Goal: Use online tool/utility: Utilize a website feature to perform a specific function

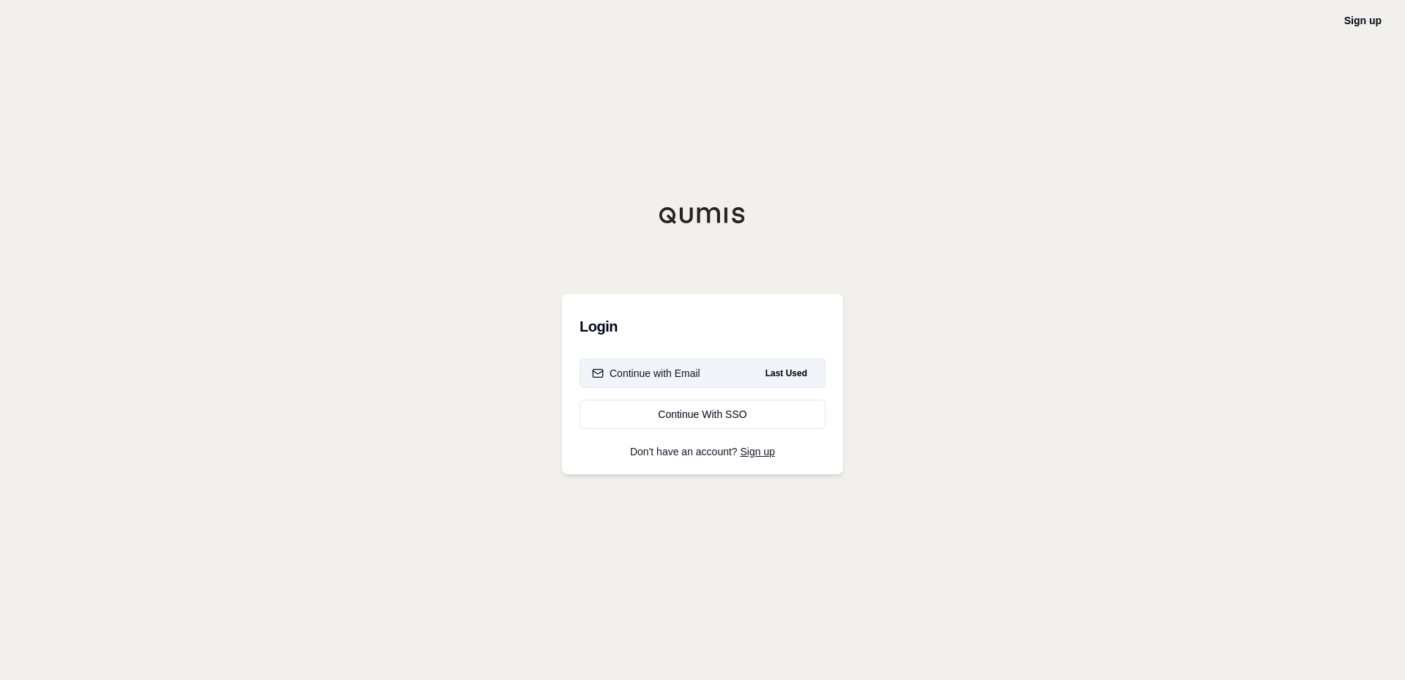
click at [608, 369] on div "Continue with Email" at bounding box center [646, 373] width 108 height 15
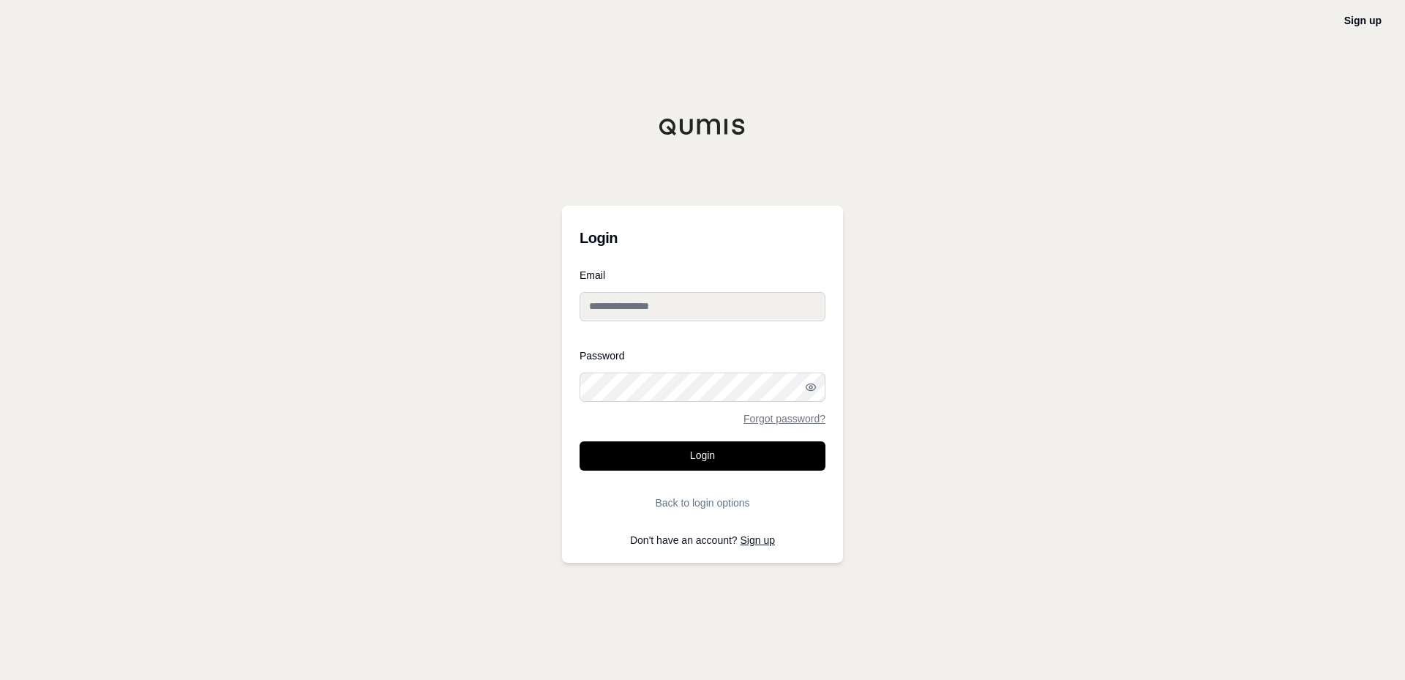
type input "**********"
click at [660, 459] on button "Login" at bounding box center [702, 455] width 246 height 29
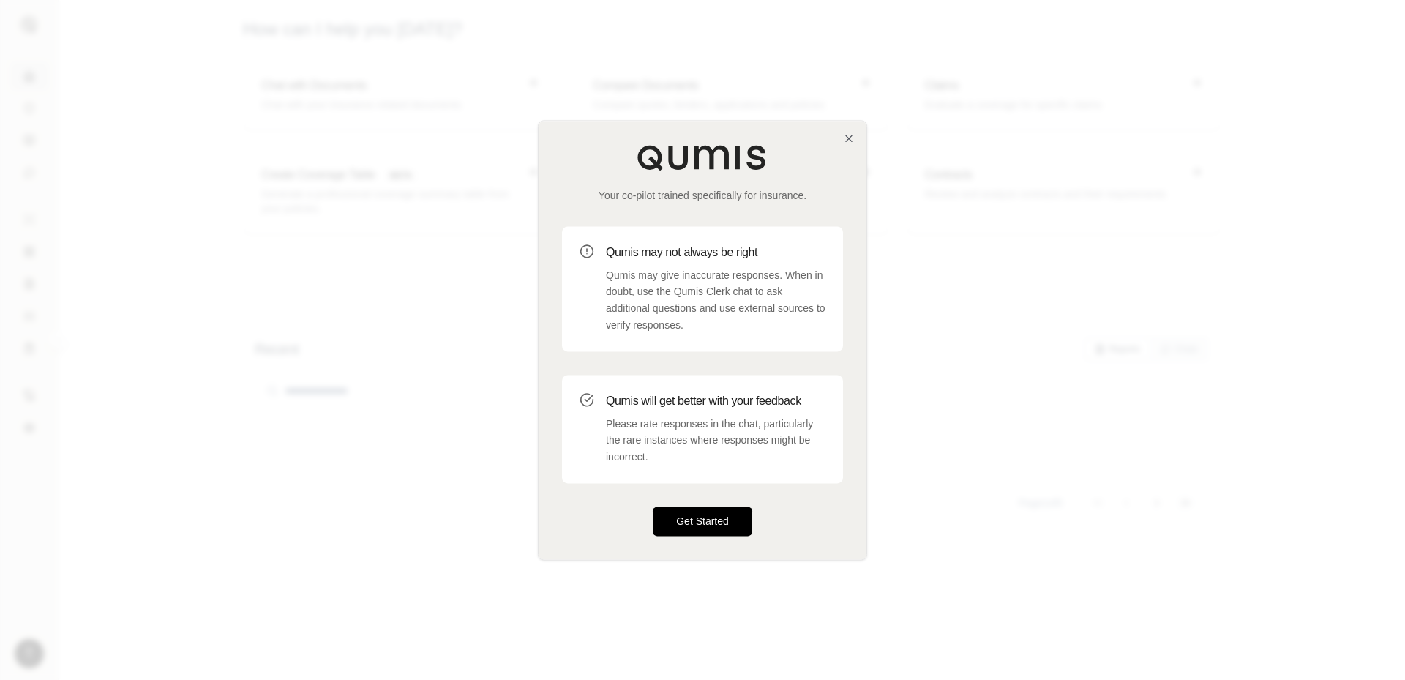
click at [680, 516] on button "Get Started" at bounding box center [703, 520] width 100 height 29
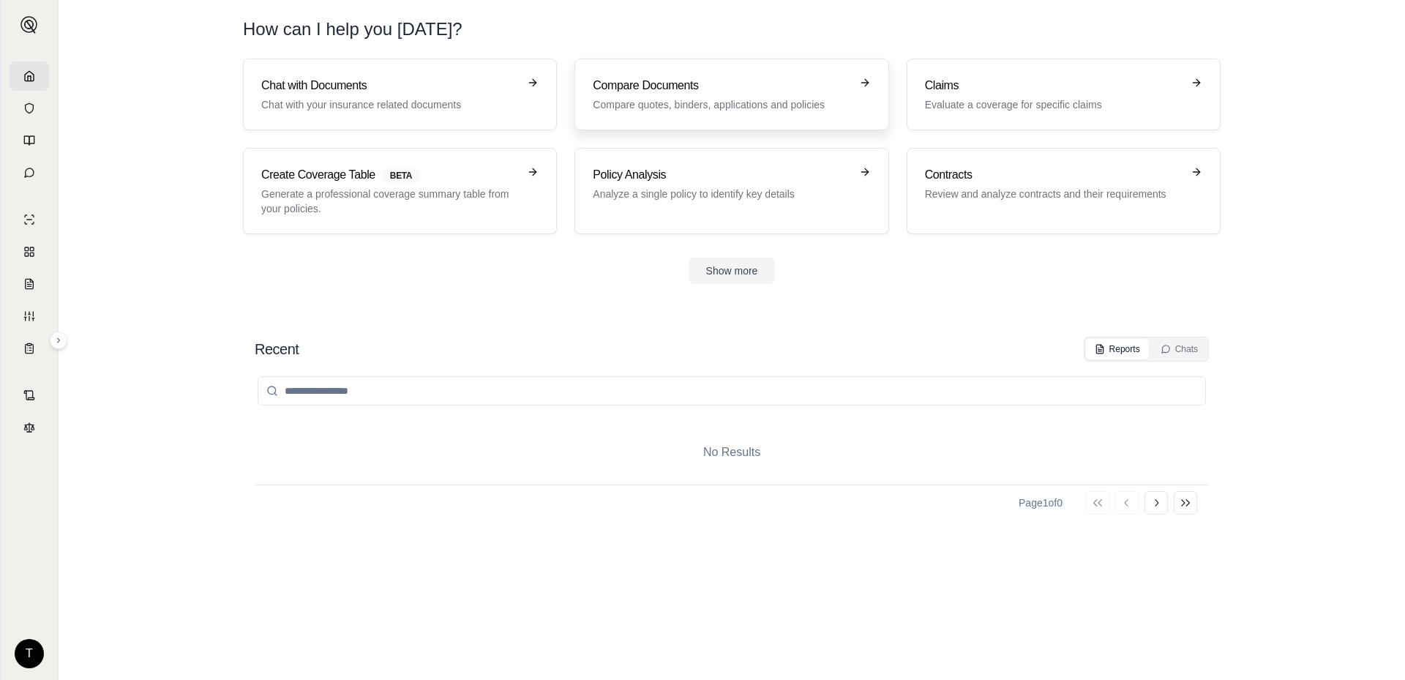
click at [624, 92] on h3 "Compare Documents" at bounding box center [721, 86] width 257 height 18
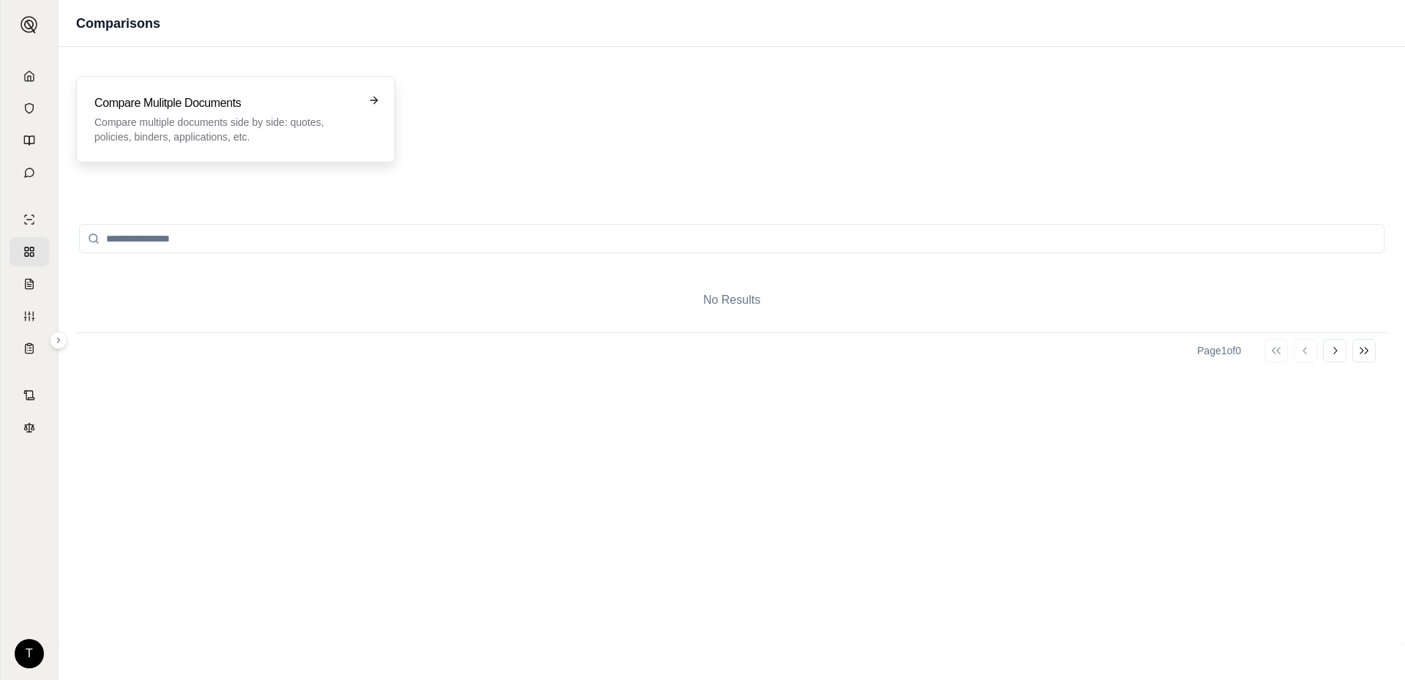
click at [265, 105] on h3 "Compare Mulitple Documents" at bounding box center [225, 103] width 262 height 18
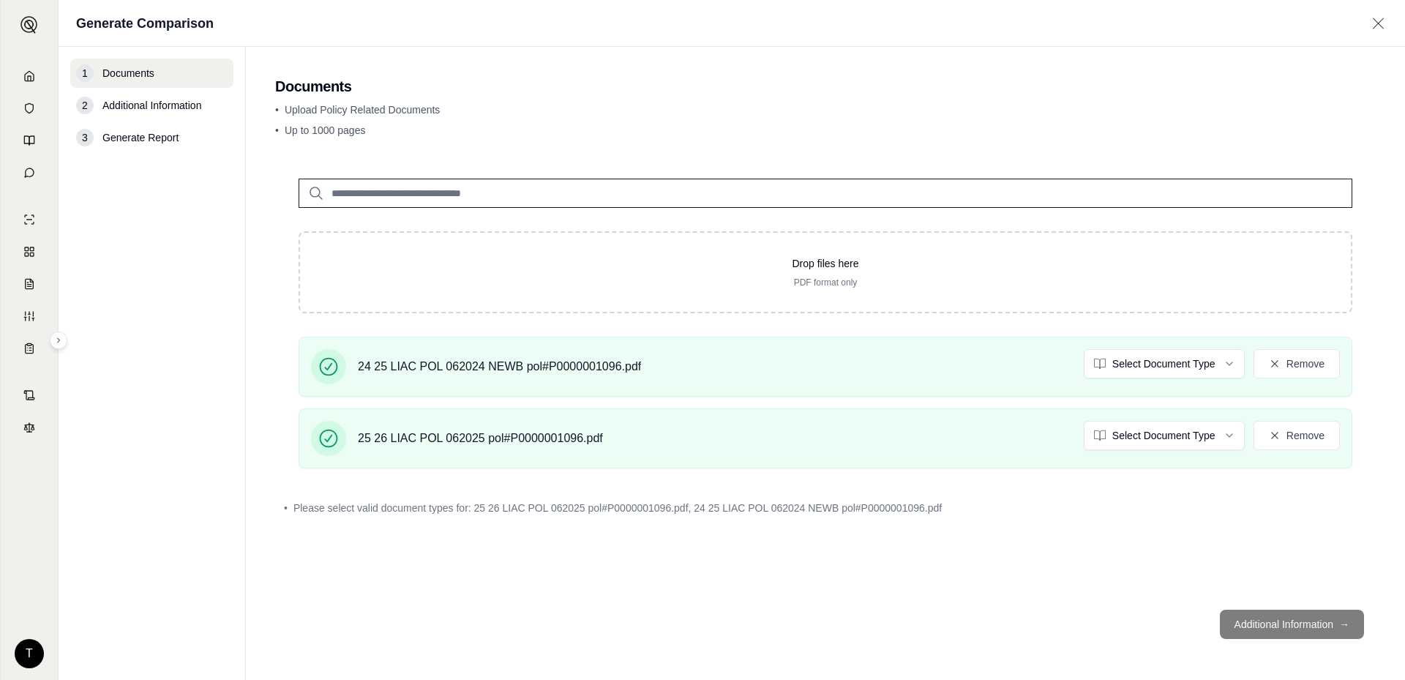
click at [1296, 630] on footer "Additional Information →" at bounding box center [825, 624] width 1100 height 53
click at [1139, 361] on html "T Generate Comparison 1 Documents 2 Additional Information 3 Generate Report Do…" at bounding box center [702, 340] width 1405 height 680
click at [1176, 433] on html "T Generate Comparison 1 Documents 2 Additional Information 3 Generate Report Do…" at bounding box center [702, 340] width 1405 height 680
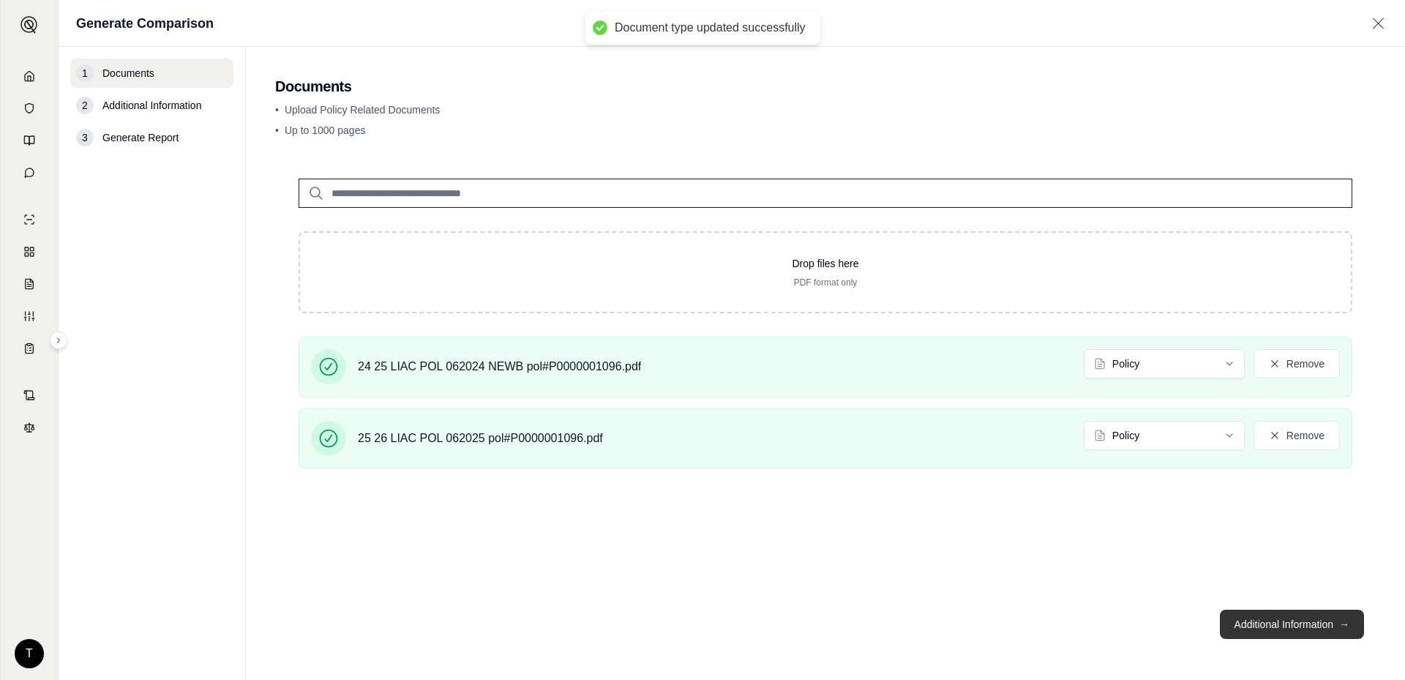
click at [1253, 621] on button "Additional Information →" at bounding box center [1292, 623] width 144 height 29
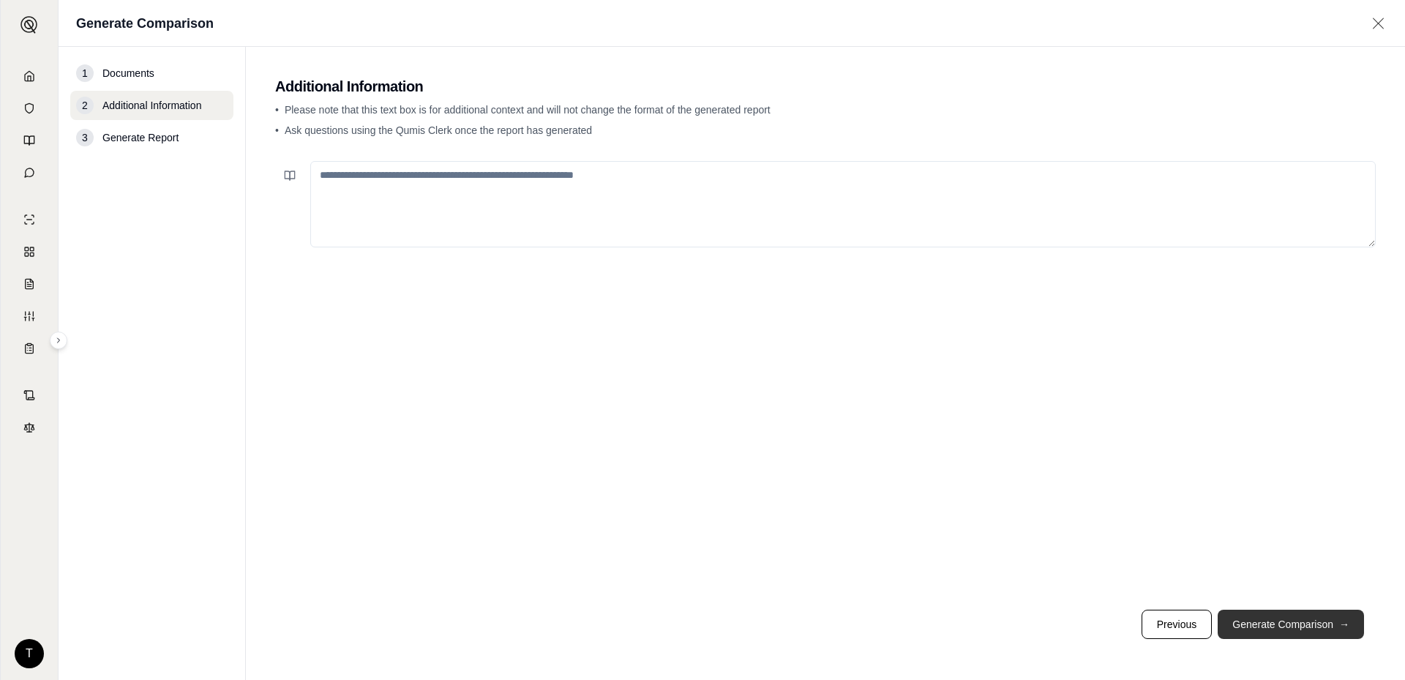
click at [1274, 624] on button "Generate Comparison →" at bounding box center [1290, 623] width 146 height 29
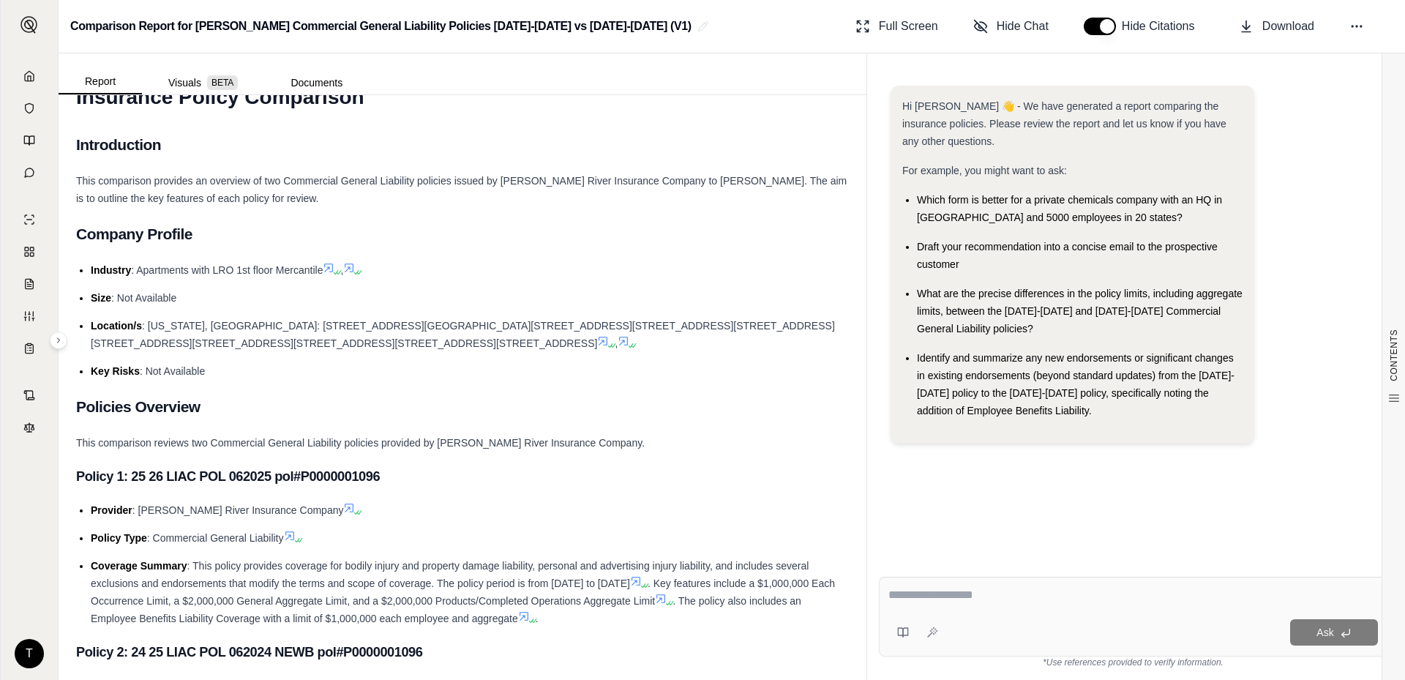
scroll to position [73, 0]
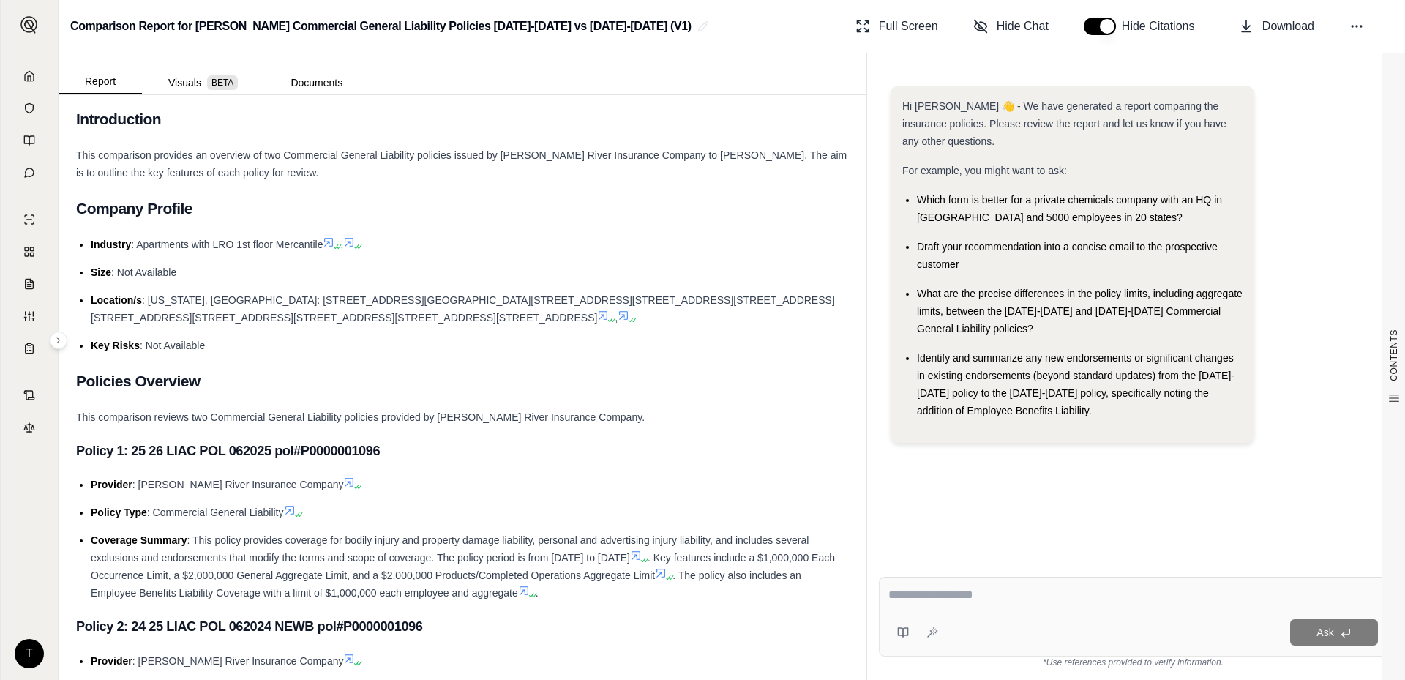
click at [954, 288] on span "What are the precise differences in the policy limits, including aggregate limi…" at bounding box center [1080, 311] width 326 height 47
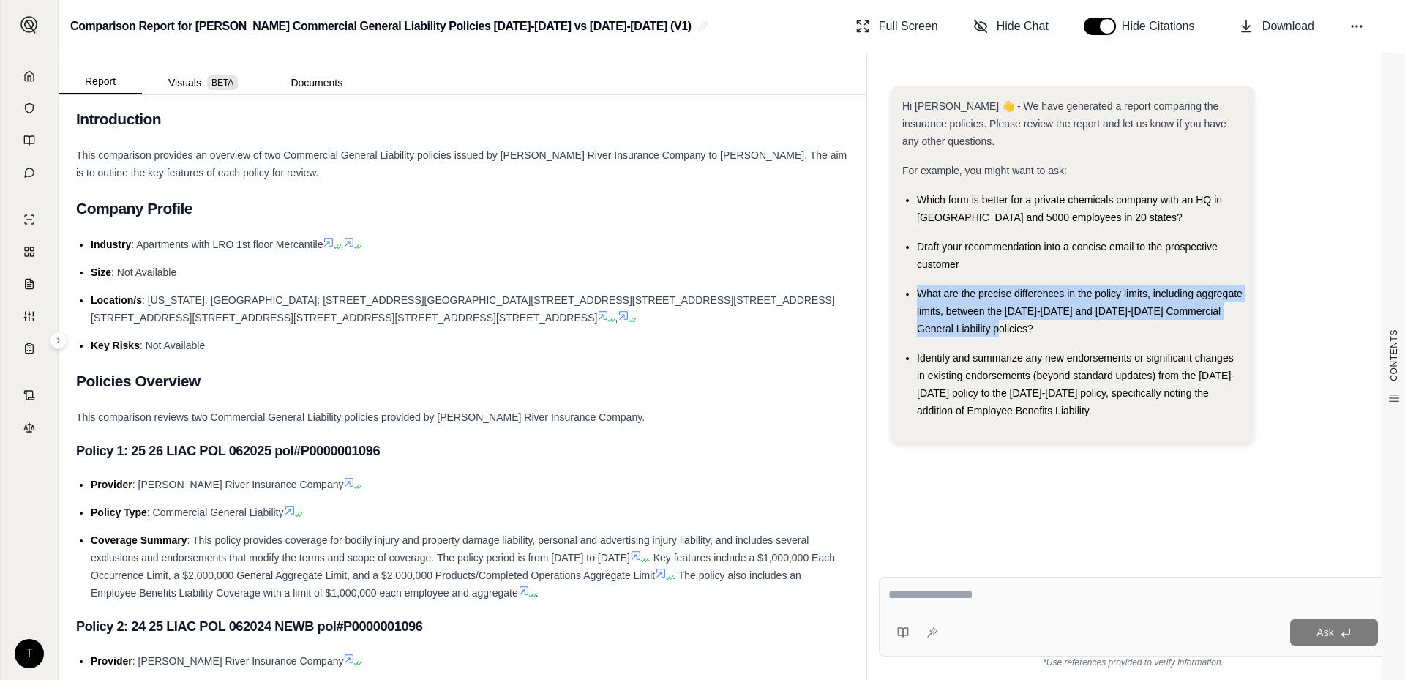
drag, startPoint x: 917, startPoint y: 270, endPoint x: 995, endPoint y: 313, distance: 88.8
click at [995, 313] on div "What are the precise differences in the policy limits, including aggregate limi…" at bounding box center [1080, 311] width 326 height 53
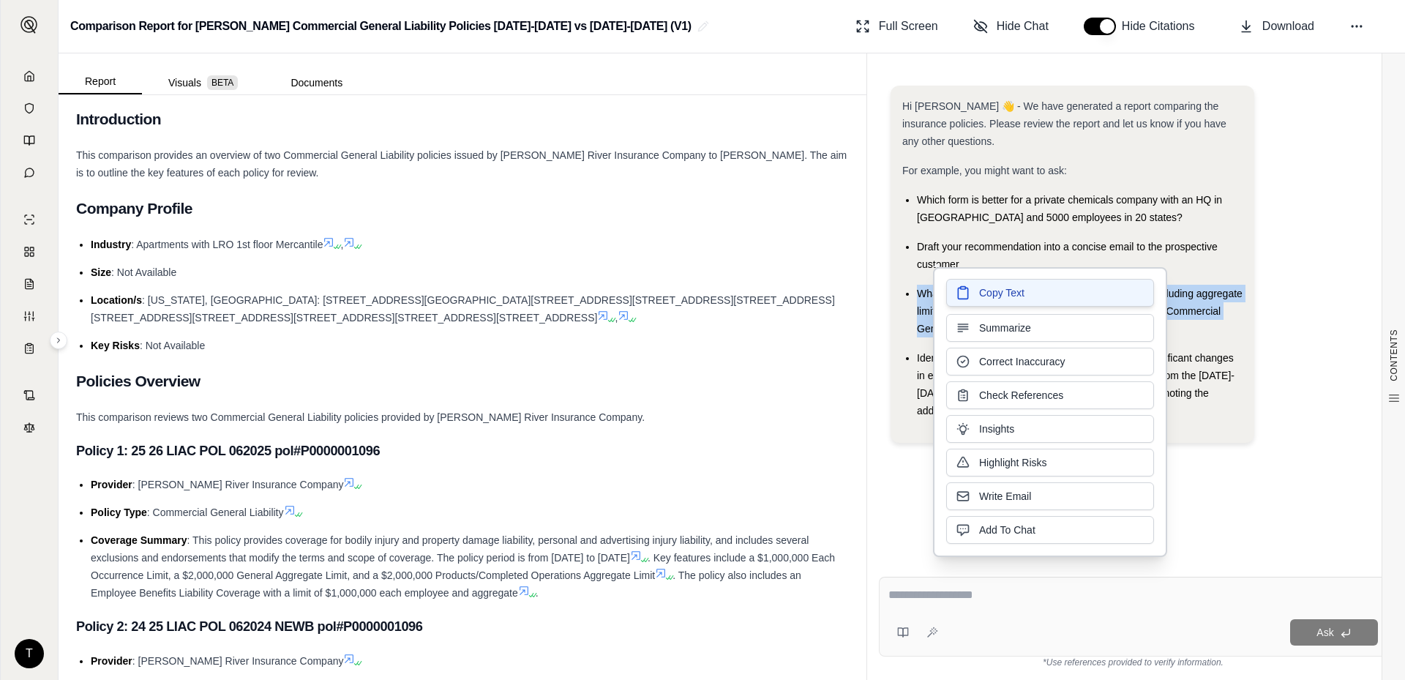
click at [985, 294] on span "Copy Text" at bounding box center [1001, 292] width 45 height 15
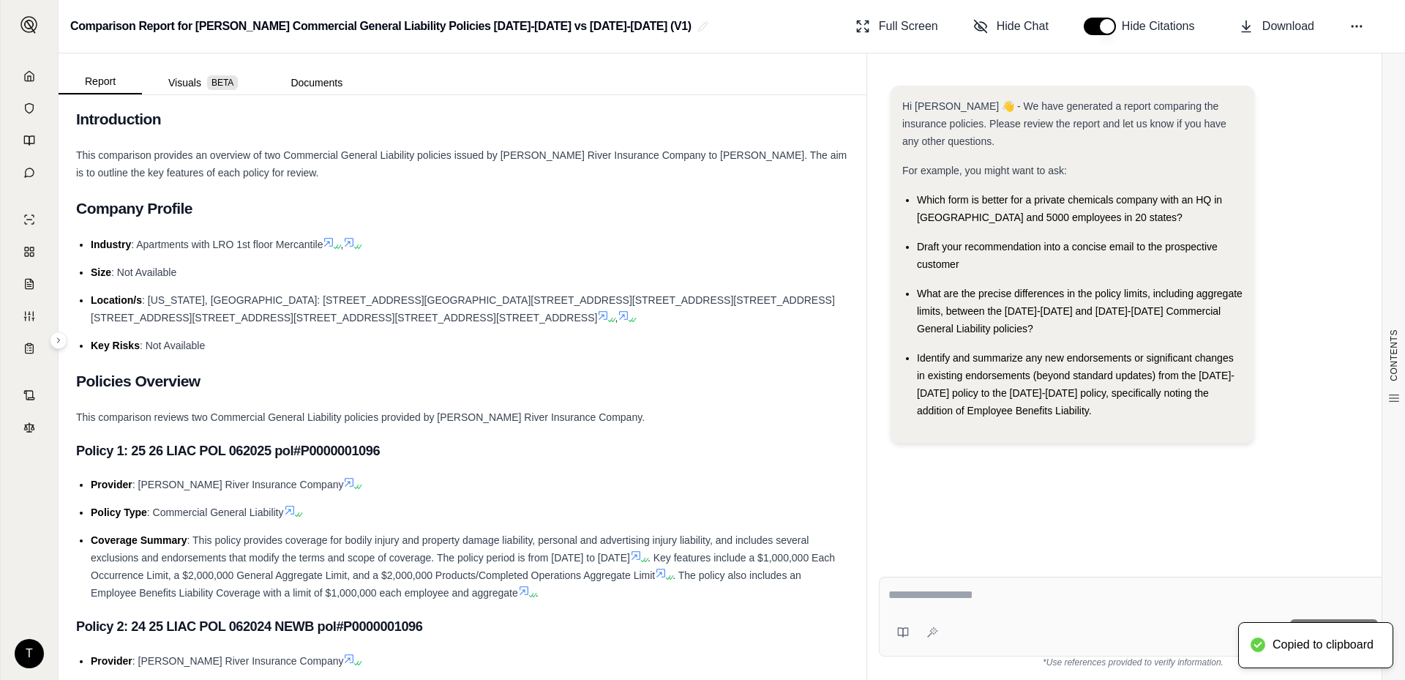
click at [975, 618] on div "Ask" at bounding box center [1132, 631] width 489 height 29
click at [977, 595] on textarea at bounding box center [1132, 595] width 489 height 18
paste textarea "**********"
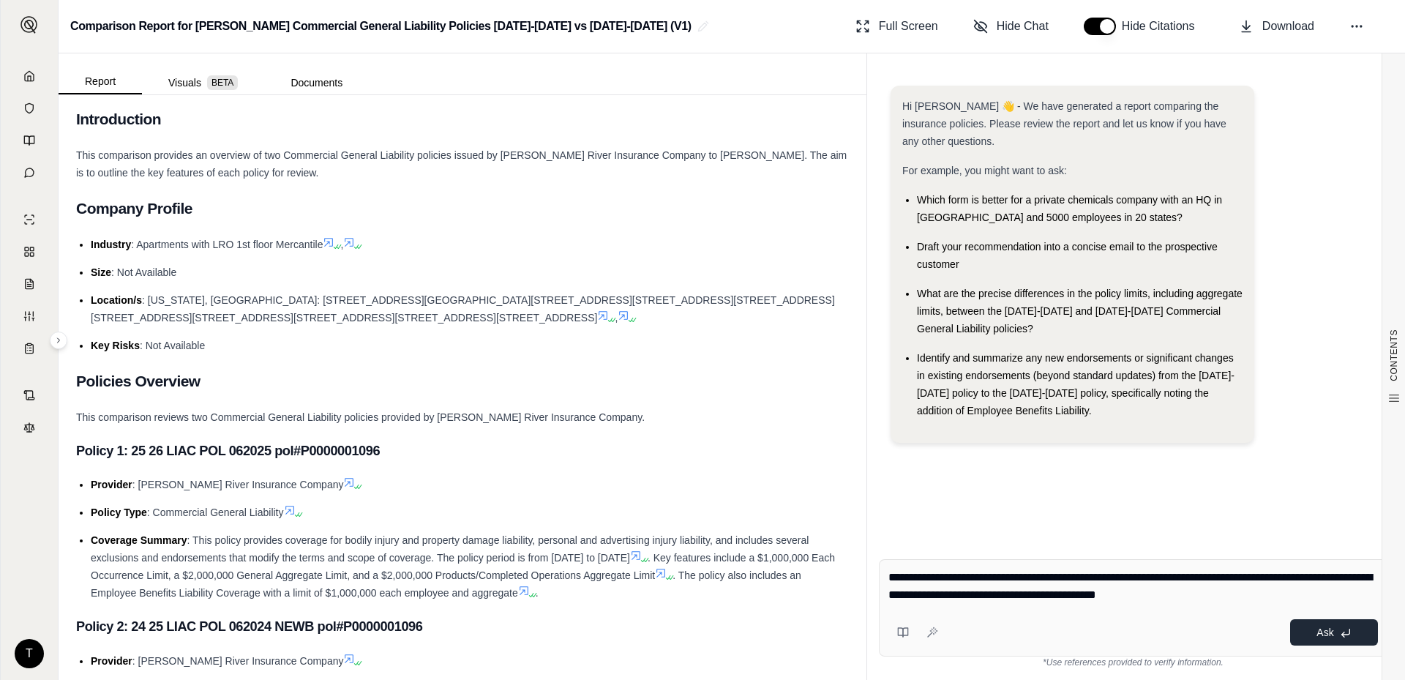
type textarea "**********"
click at [1312, 634] on button "Ask" at bounding box center [1334, 632] width 88 height 26
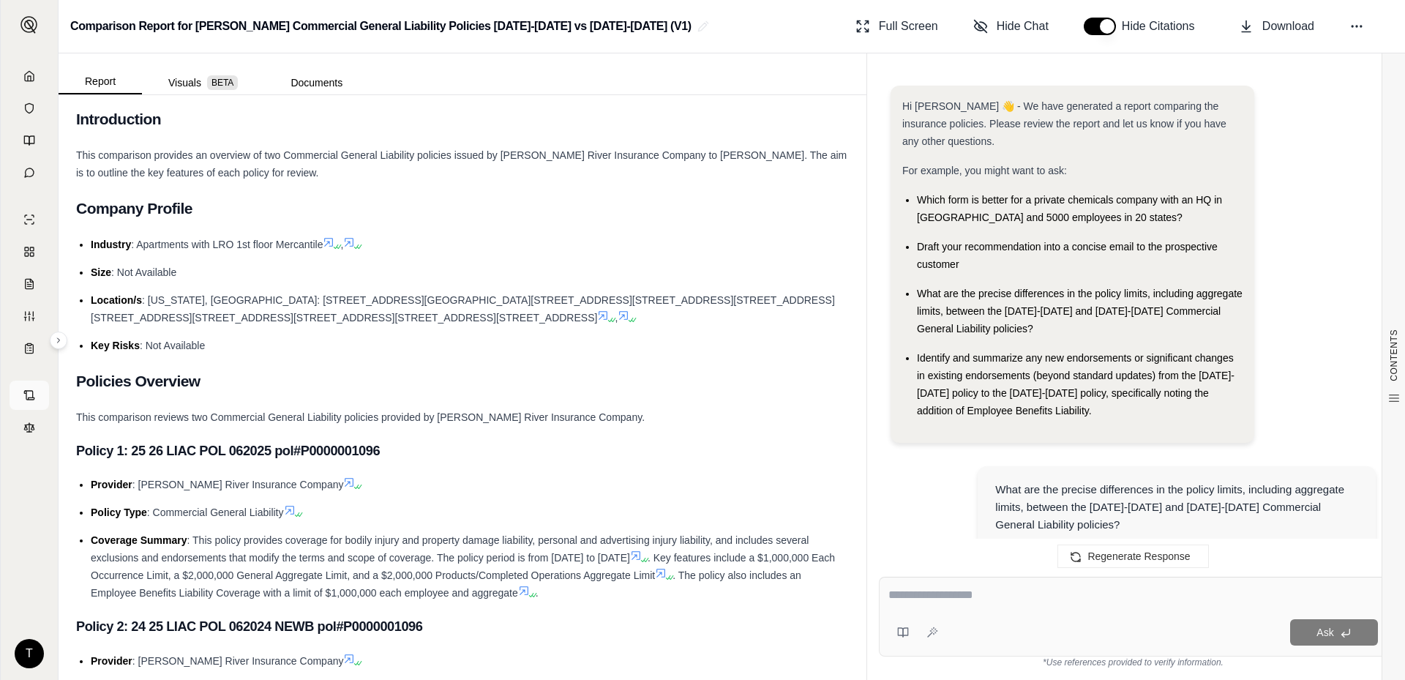
scroll to position [1082, 0]
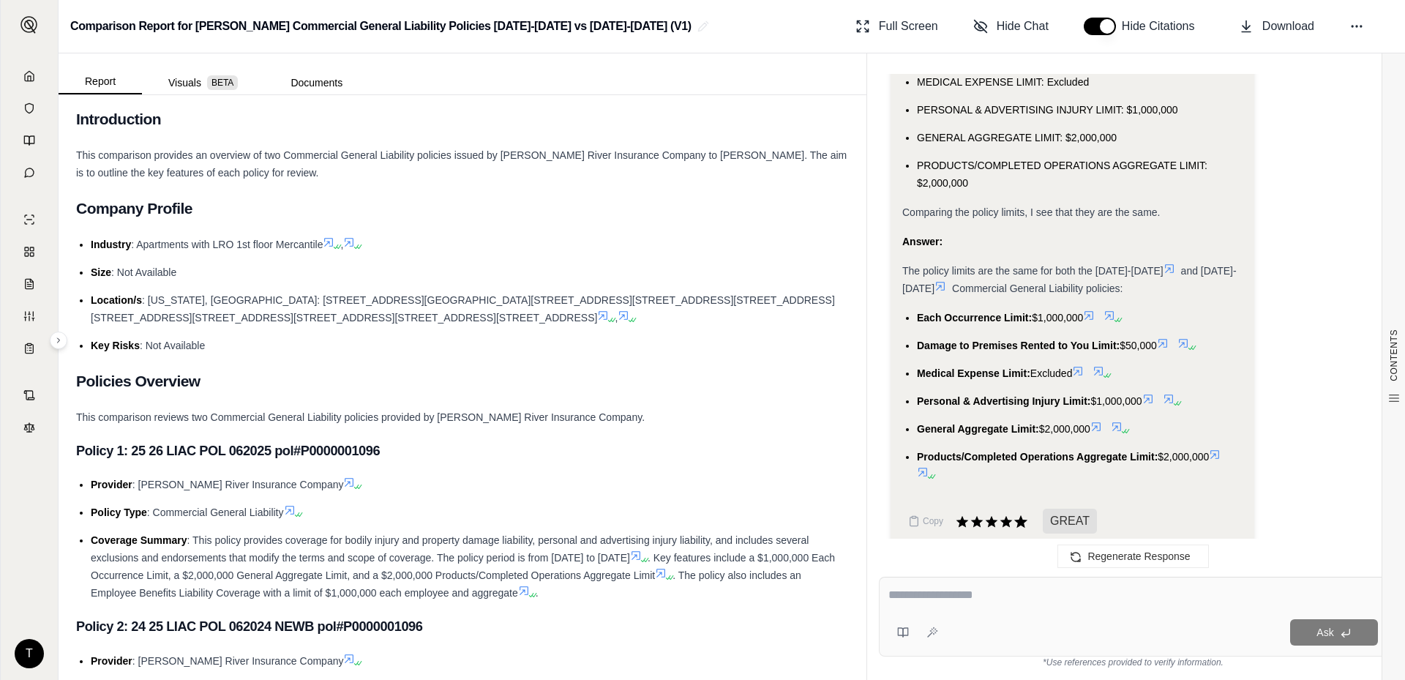
click at [1018, 515] on icon at bounding box center [1020, 521] width 13 height 12
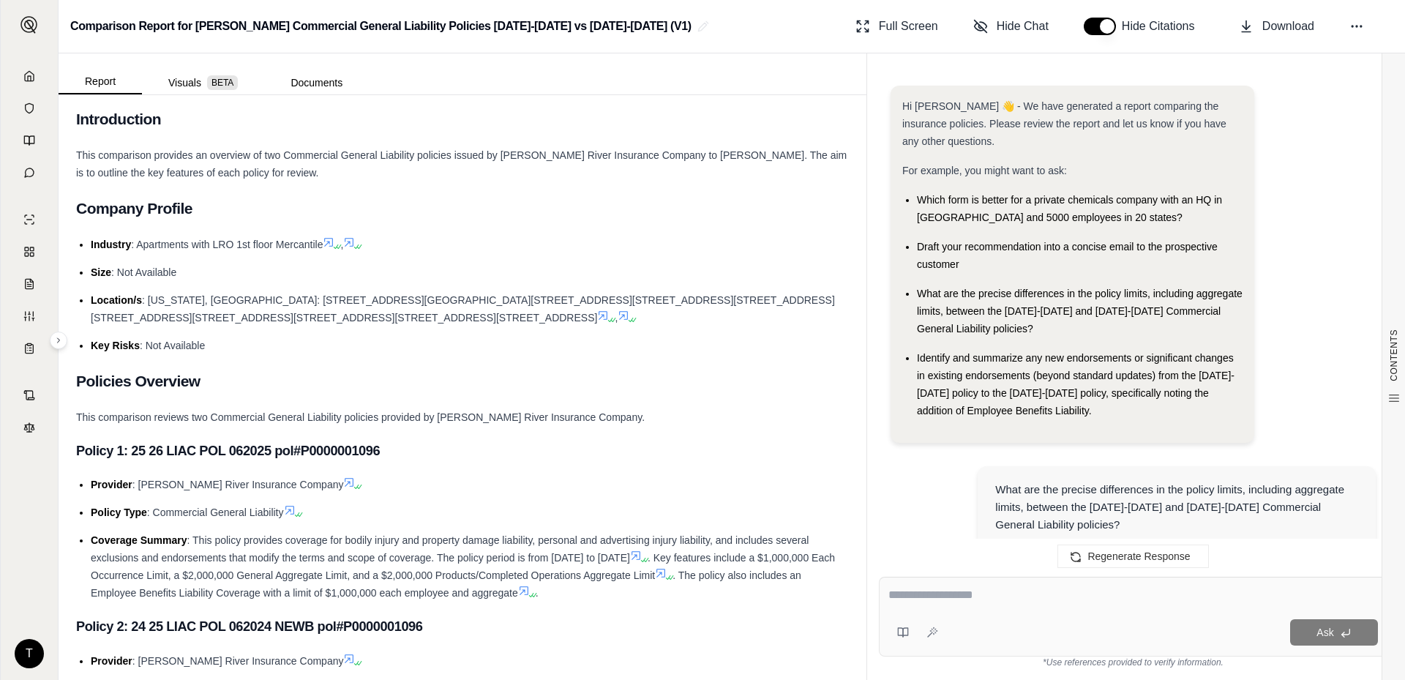
scroll to position [1203, 0]
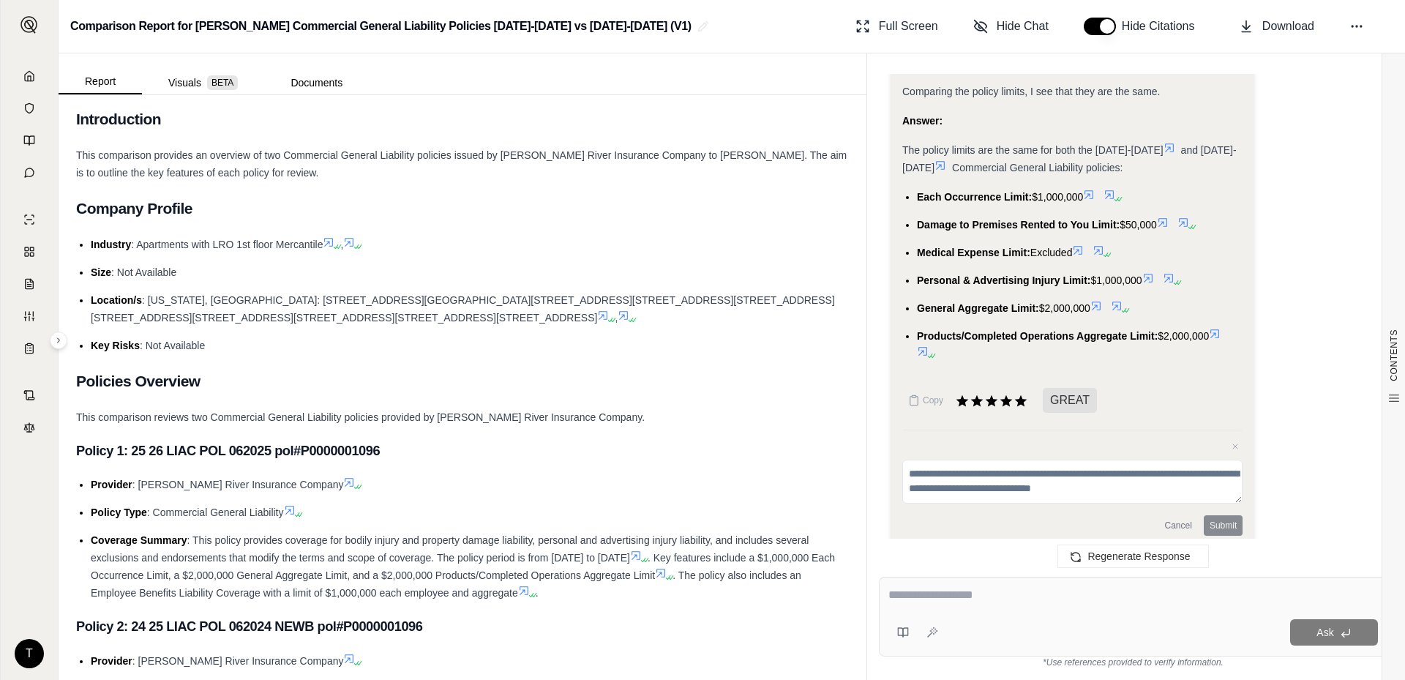
click at [1215, 515] on div "Cancel Submit" at bounding box center [1072, 525] width 340 height 20
click at [984, 601] on textarea at bounding box center [1132, 595] width 489 height 18
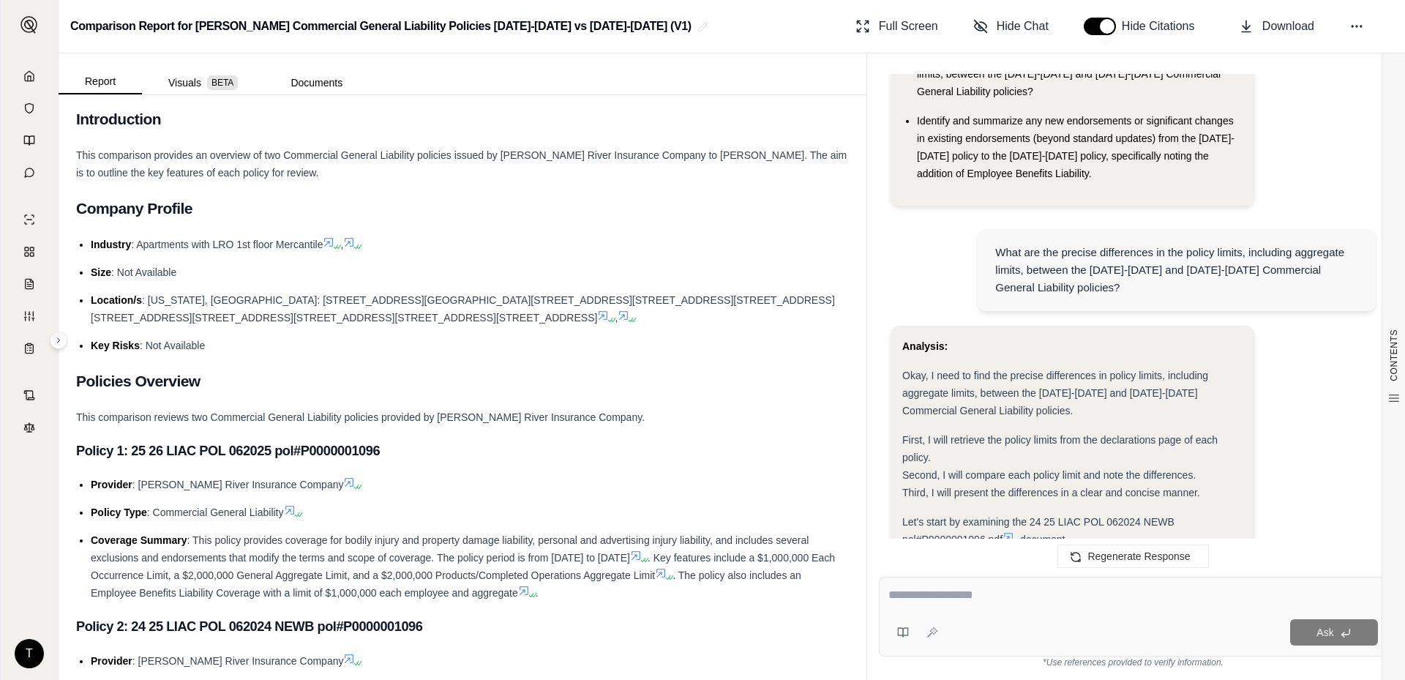
scroll to position [204, 0]
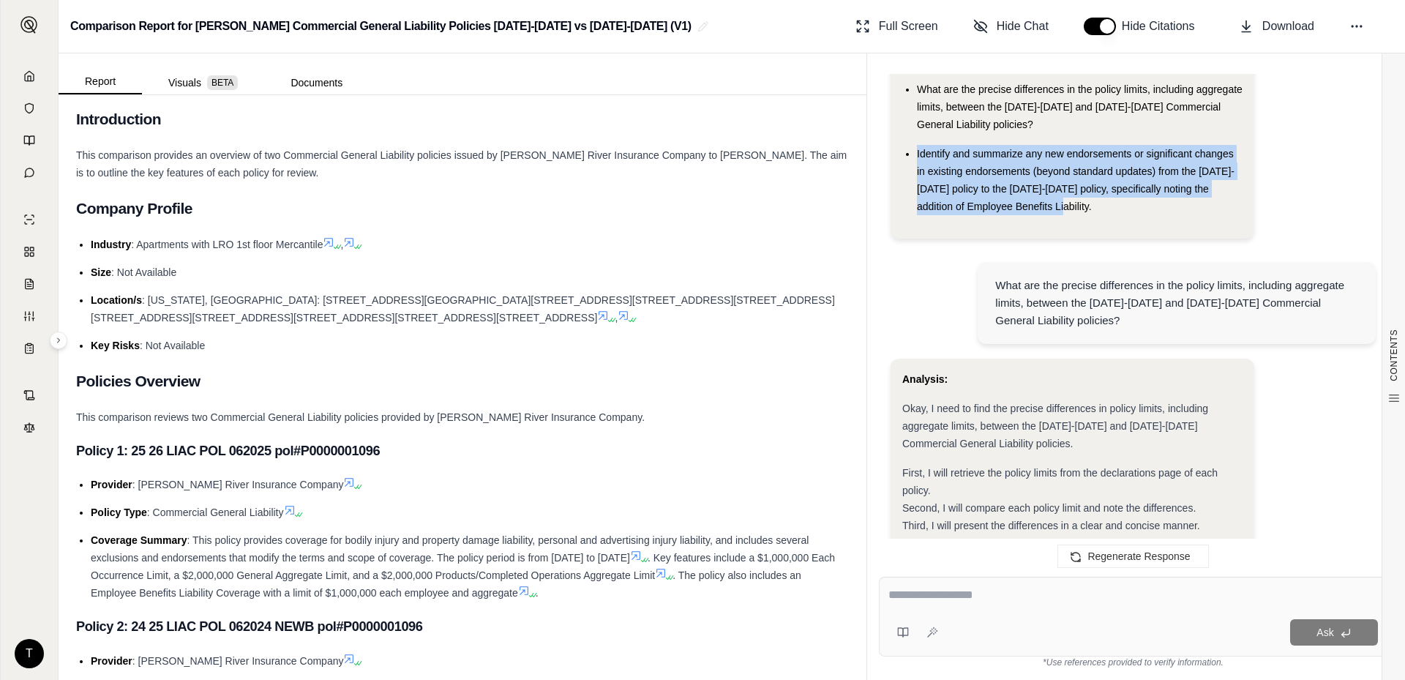
drag, startPoint x: 916, startPoint y: 132, endPoint x: 1048, endPoint y: 195, distance: 146.6
click at [1048, 195] on ul "Which form is better for a private chemicals company with an HQ in [GEOGRAPHIC_…" at bounding box center [1072, 101] width 340 height 228
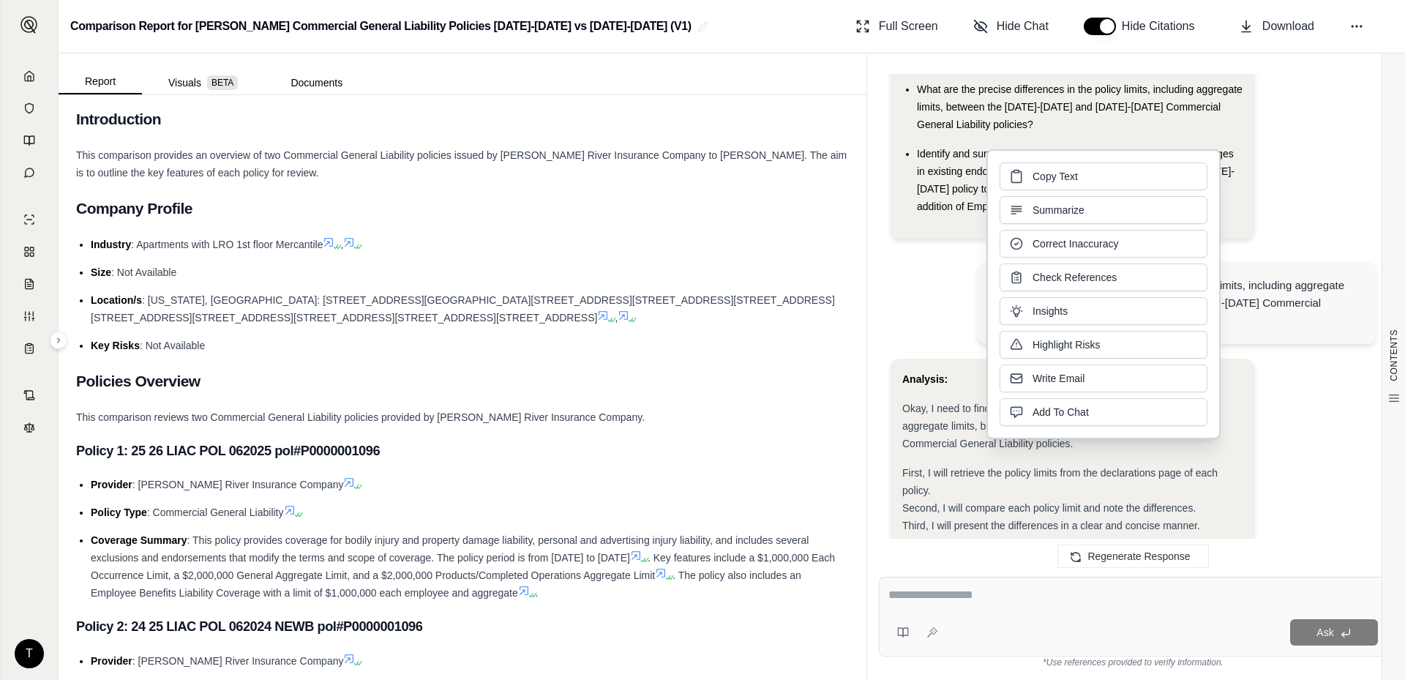
drag, startPoint x: 1048, startPoint y: 195, endPoint x: 1043, endPoint y: 175, distance: 21.1
click at [1043, 175] on span "Copy Text" at bounding box center [1054, 176] width 45 height 15
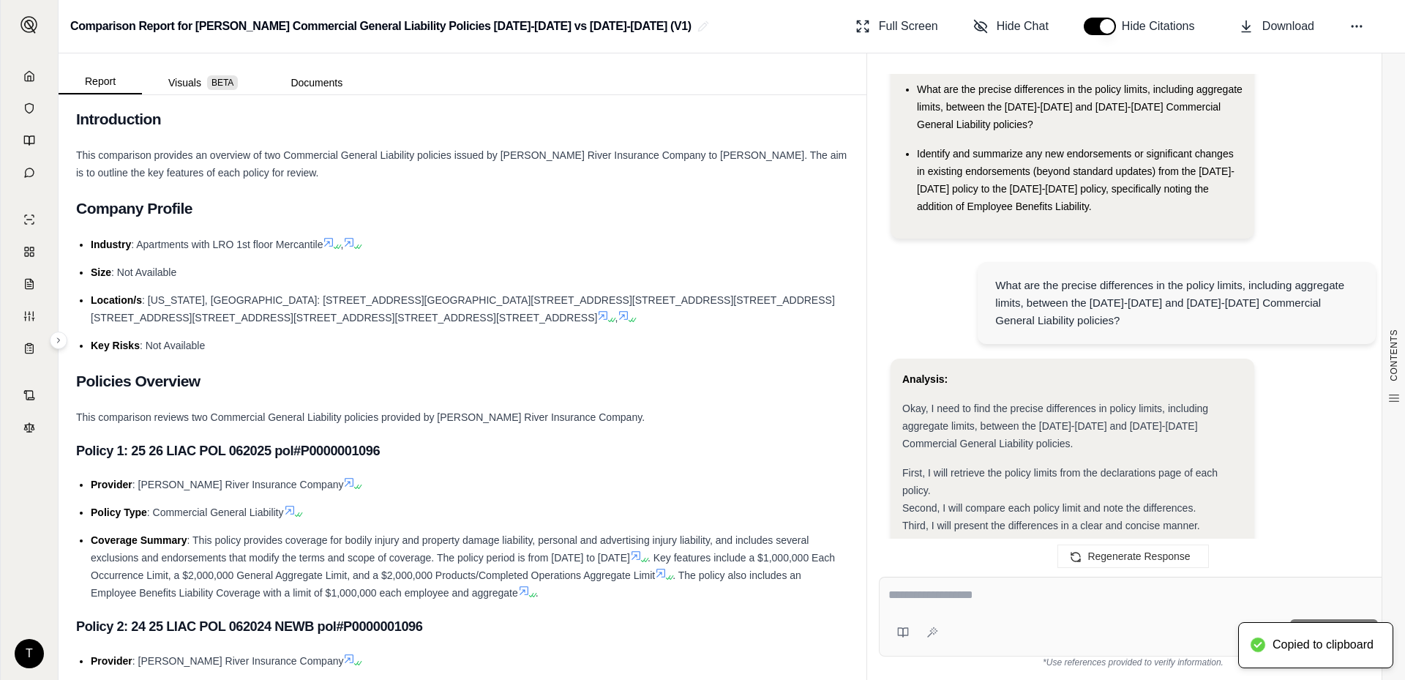
drag, startPoint x: 1010, startPoint y: 587, endPoint x: 1010, endPoint y: 596, distance: 8.0
click at [1010, 591] on textarea at bounding box center [1132, 595] width 489 height 18
click at [980, 599] on textarea at bounding box center [1132, 595] width 489 height 18
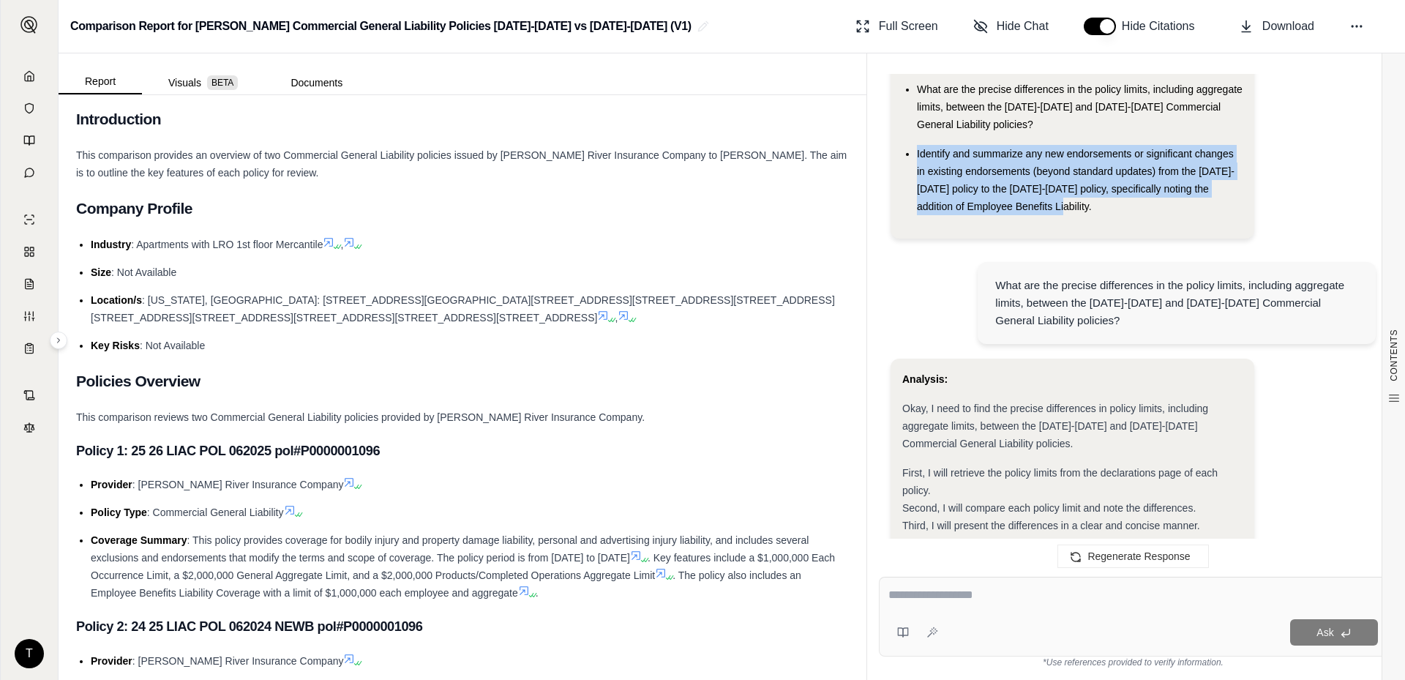
drag, startPoint x: 915, startPoint y: 132, endPoint x: 1053, endPoint y: 204, distance: 156.1
click at [1053, 204] on div "Hi [PERSON_NAME] 👋 - We have generated a report comparing the insurance policie…" at bounding box center [1072, 60] width 340 height 334
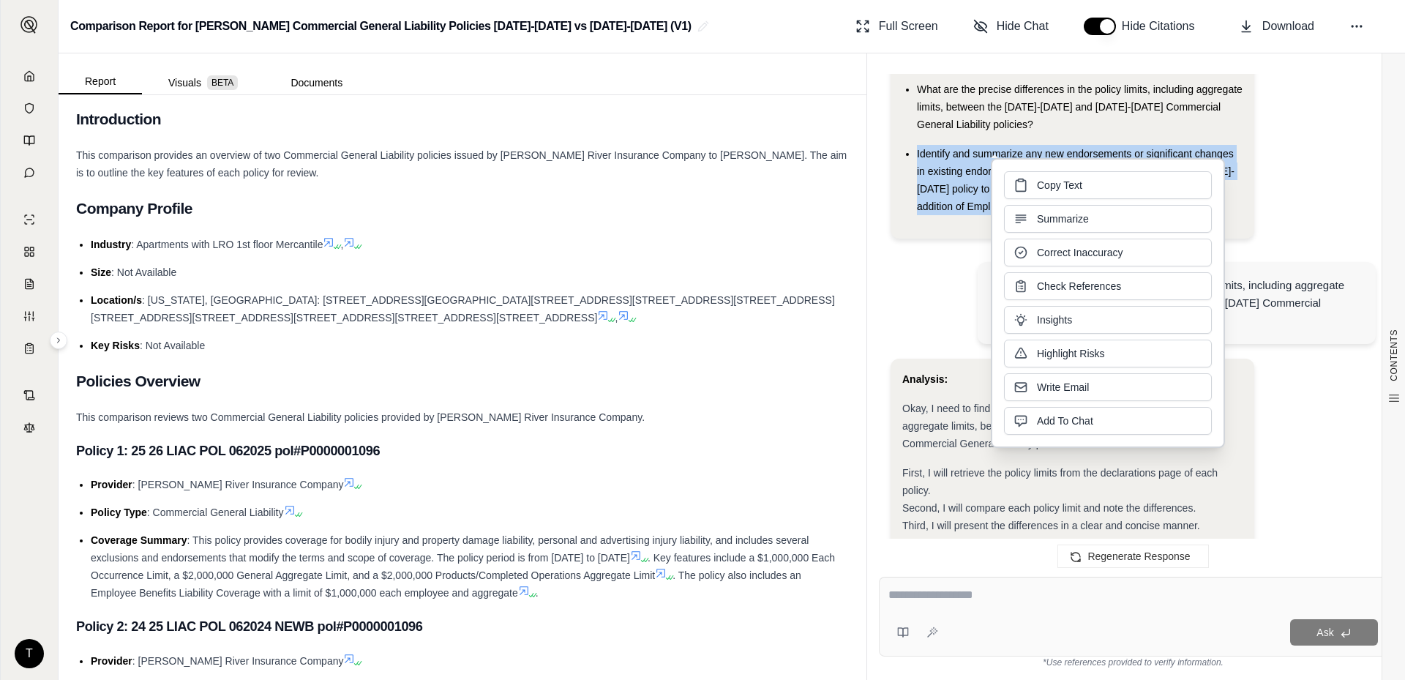
drag, startPoint x: 1053, startPoint y: 204, endPoint x: 1043, endPoint y: 192, distance: 16.1
click at [1043, 192] on button "Copy Text" at bounding box center [1108, 185] width 208 height 28
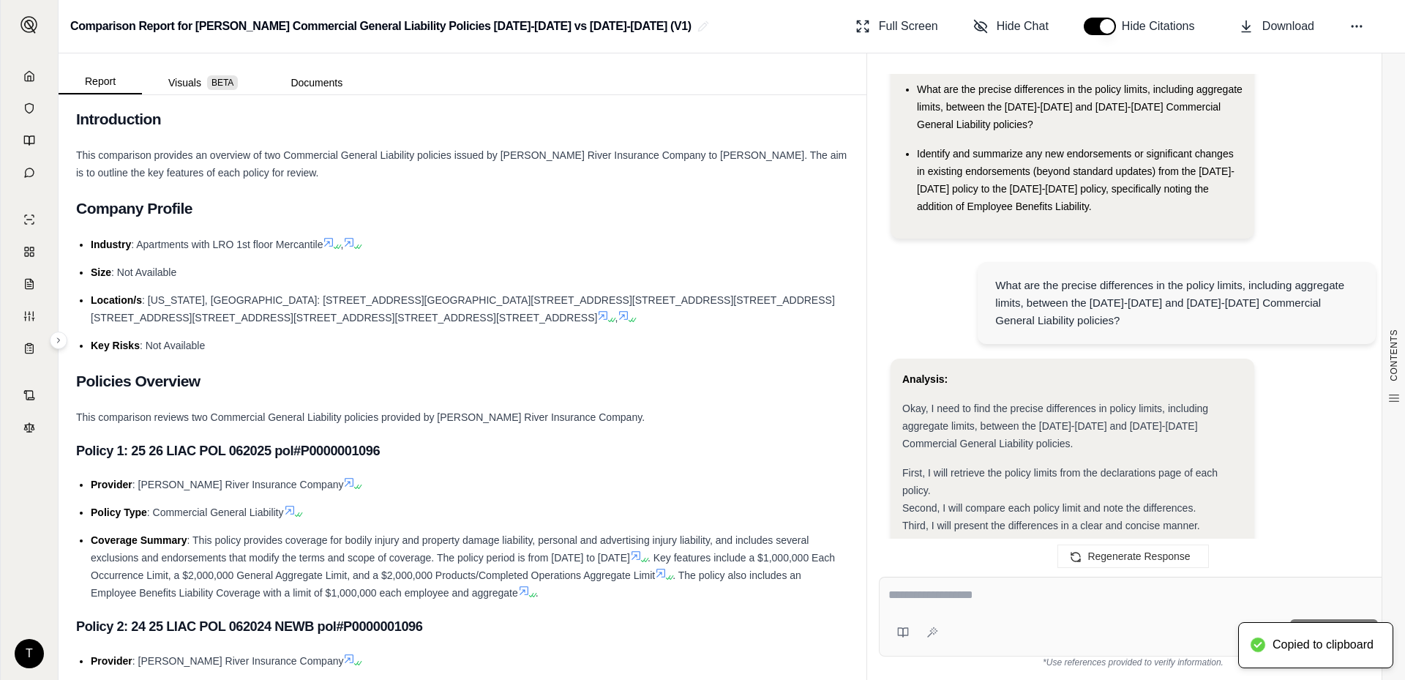
click at [980, 597] on textarea at bounding box center [1132, 595] width 489 height 18
paste textarea "**********"
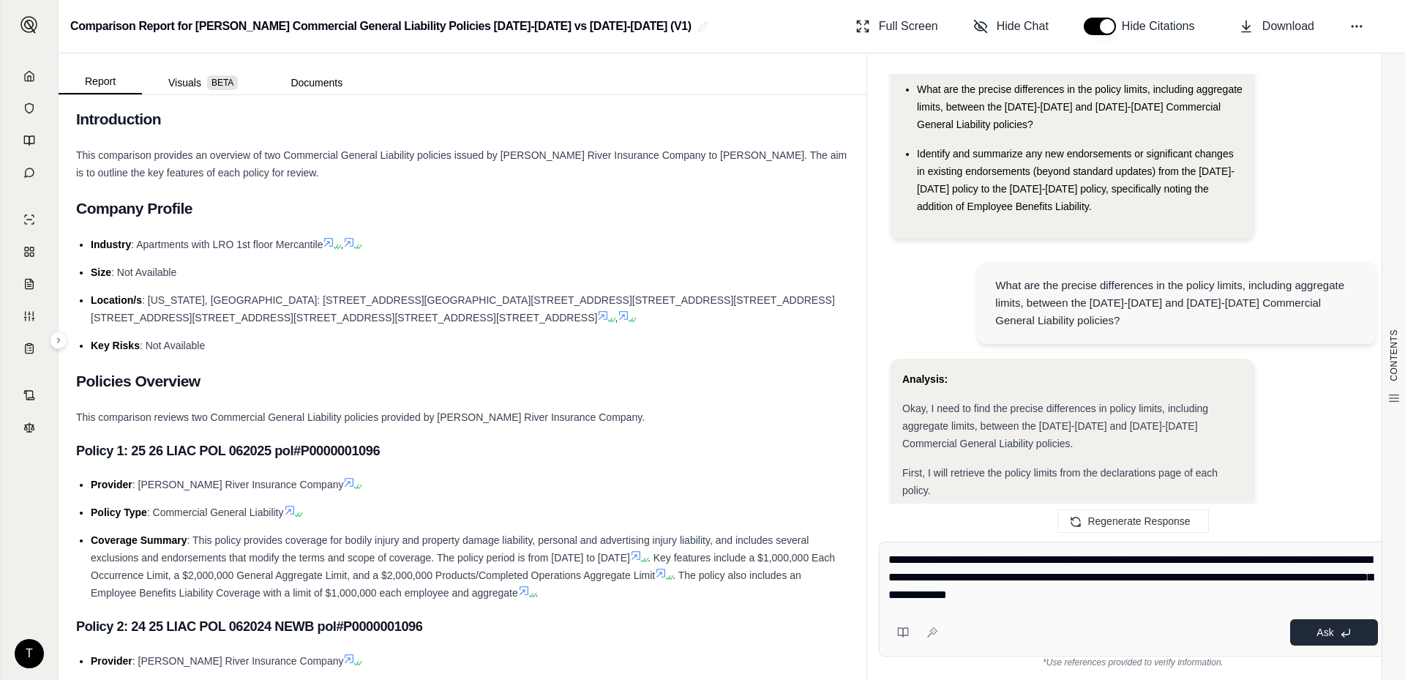
type textarea "**********"
click at [1331, 633] on span "Ask" at bounding box center [1324, 632] width 17 height 12
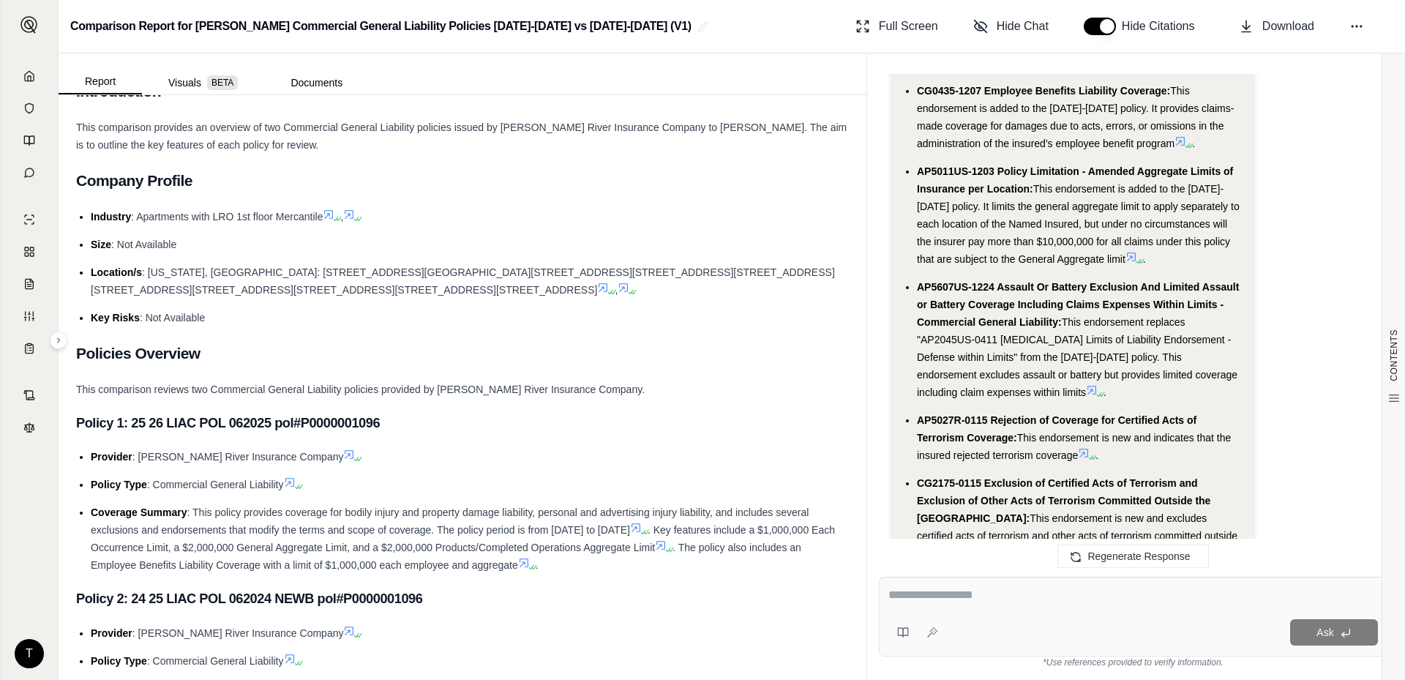
scroll to position [0, 0]
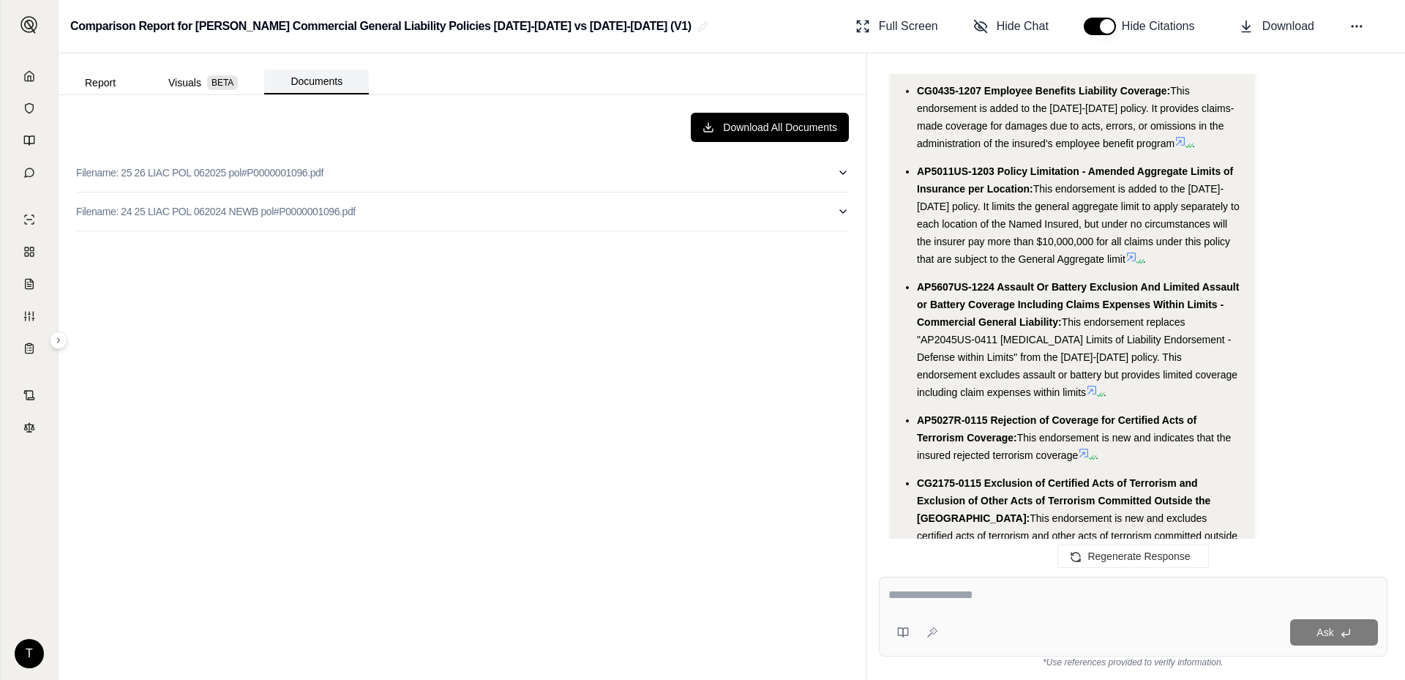
click at [311, 86] on button "Documents" at bounding box center [316, 82] width 105 height 25
click at [181, 89] on button "Visuals BETA" at bounding box center [203, 82] width 122 height 23
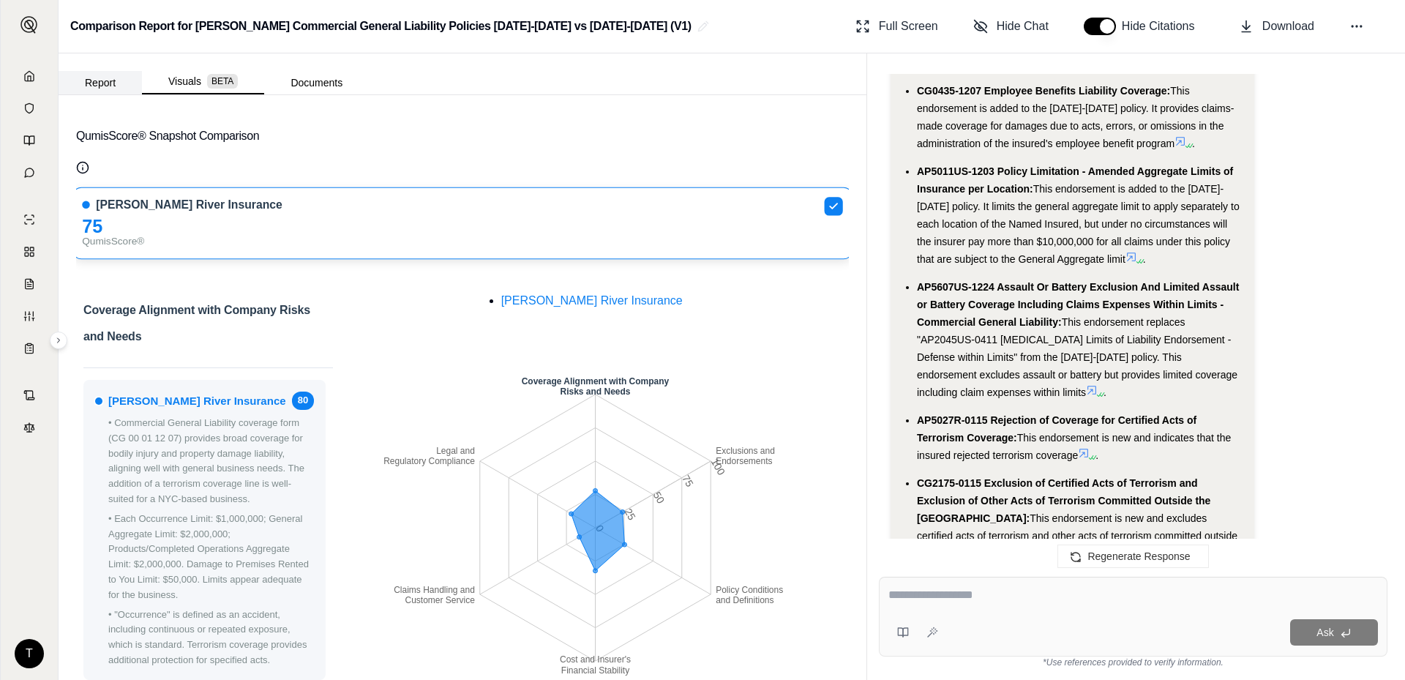
click at [97, 88] on button "Report" at bounding box center [100, 82] width 83 height 23
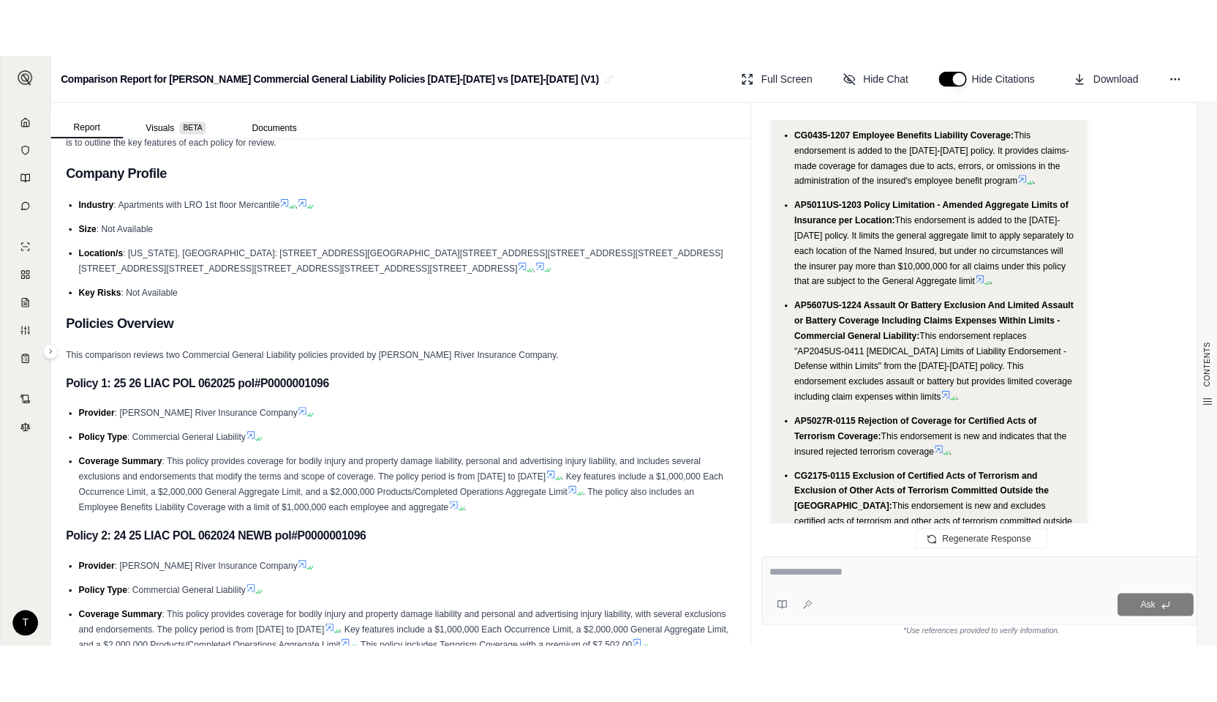
scroll to position [5280, 0]
